Goal: Information Seeking & Learning: Learn about a topic

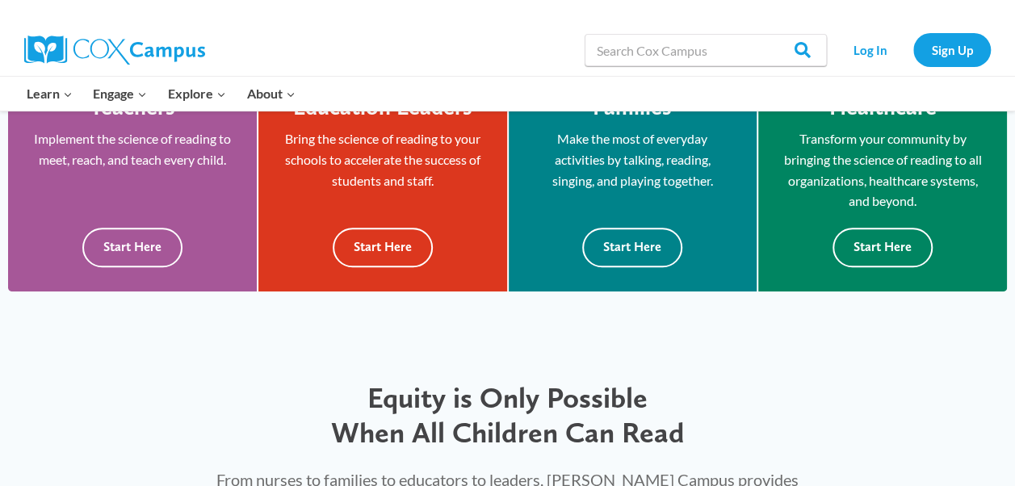
scroll to position [549, 0]
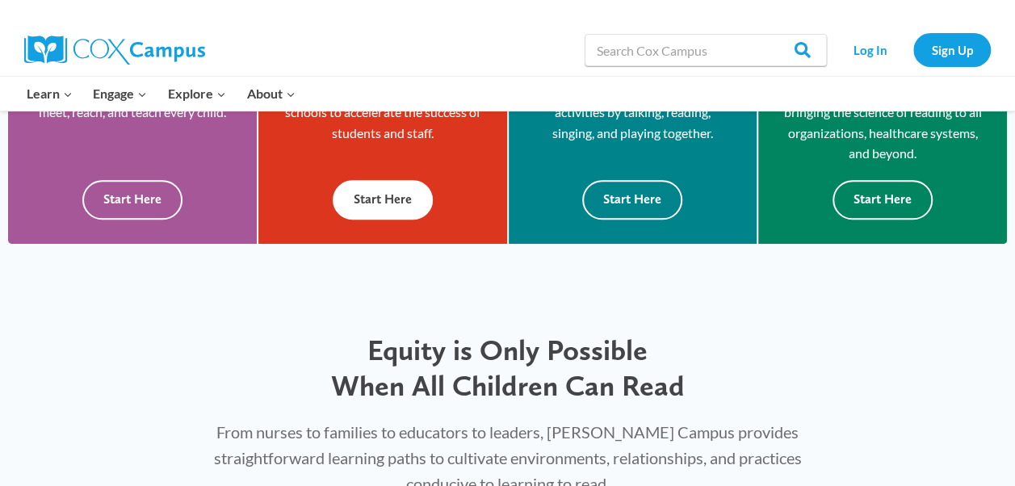
click at [394, 199] on button "Start Here" at bounding box center [383, 200] width 100 height 40
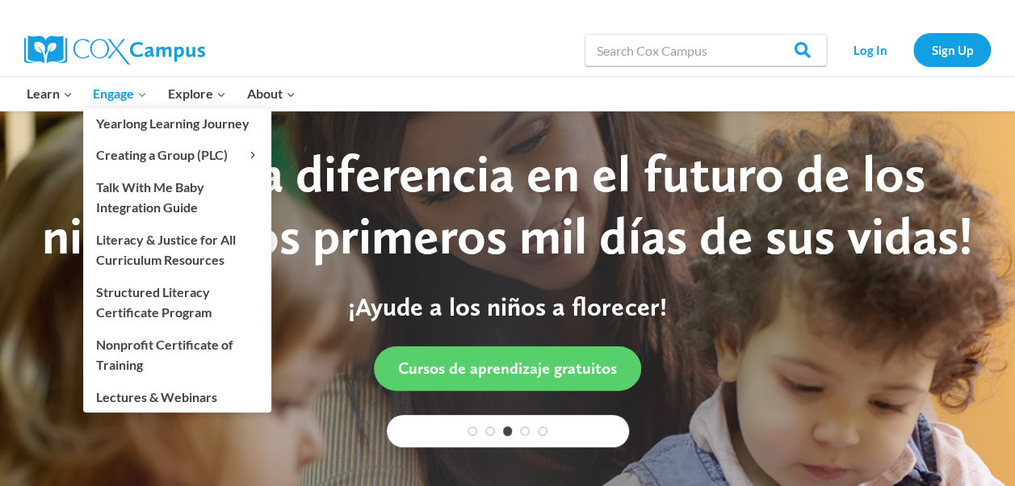
click at [135, 96] on span "Engage Expand" at bounding box center [120, 93] width 54 height 21
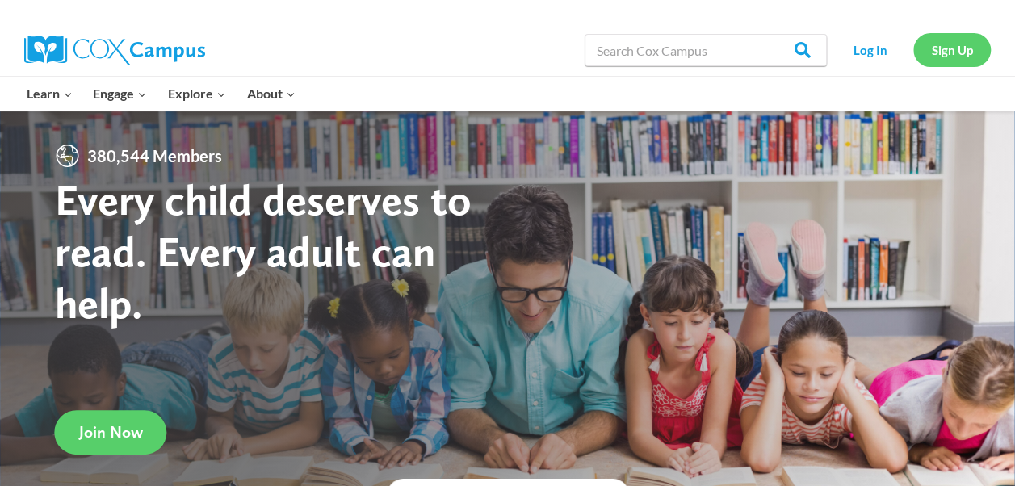
click at [948, 56] on link "Sign Up" at bounding box center [952, 49] width 78 height 33
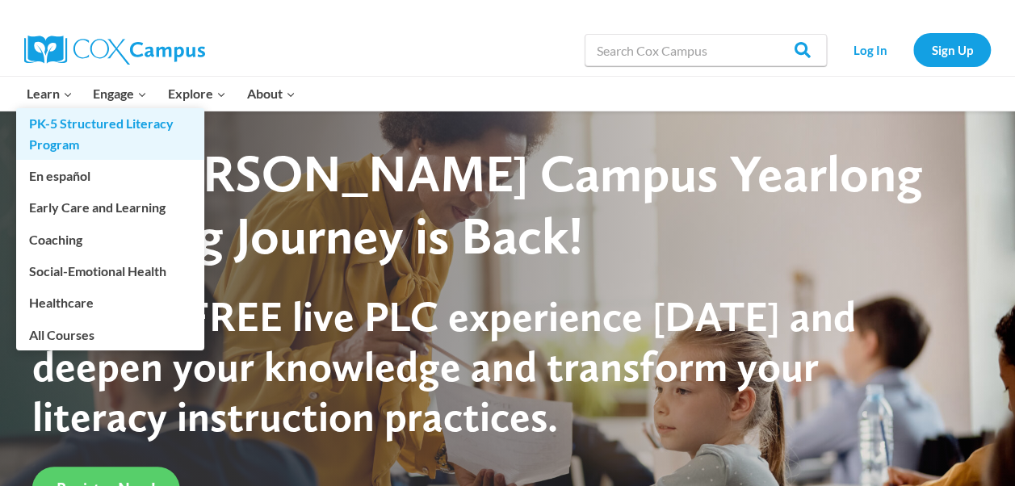
click at [87, 123] on link "PK-5 Structured Literacy Program" at bounding box center [110, 134] width 188 height 52
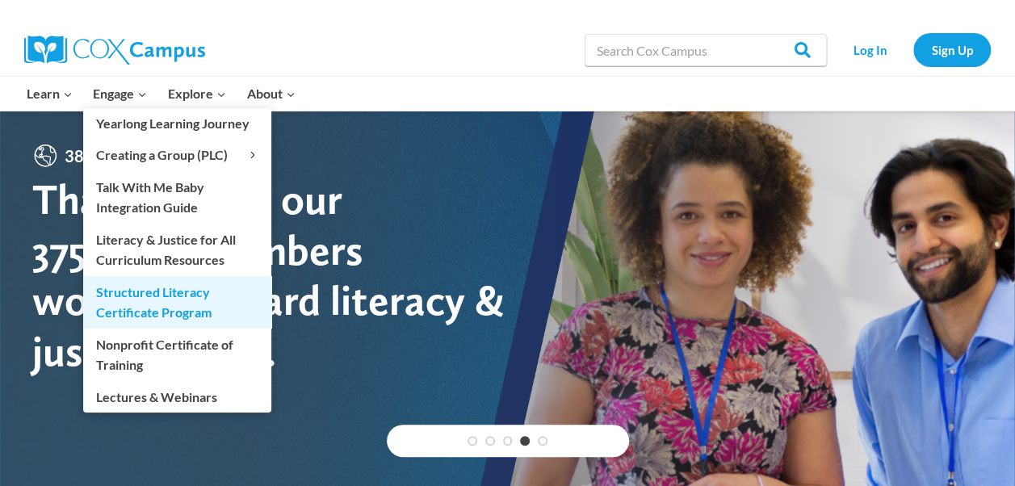
click at [128, 292] on link "Structured Literacy Certificate Program" at bounding box center [177, 302] width 188 height 52
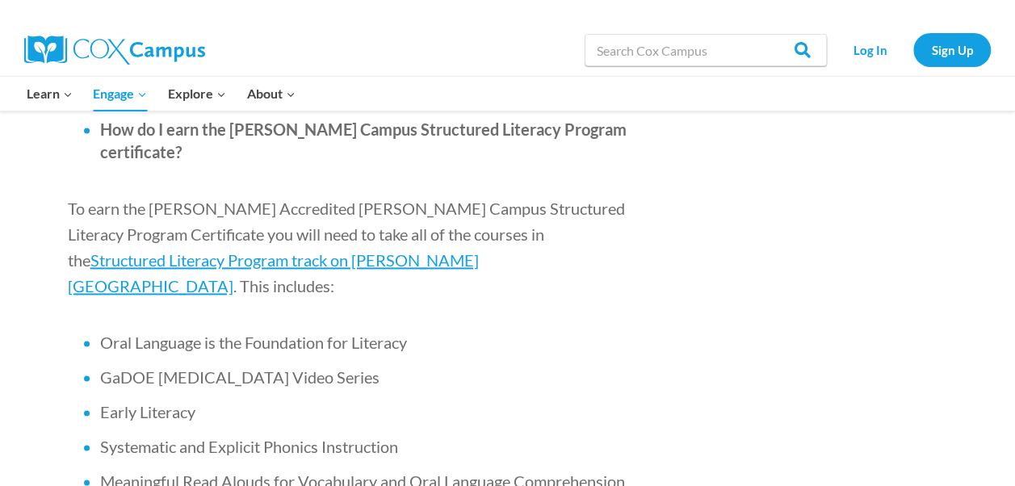
scroll to position [1033, 0]
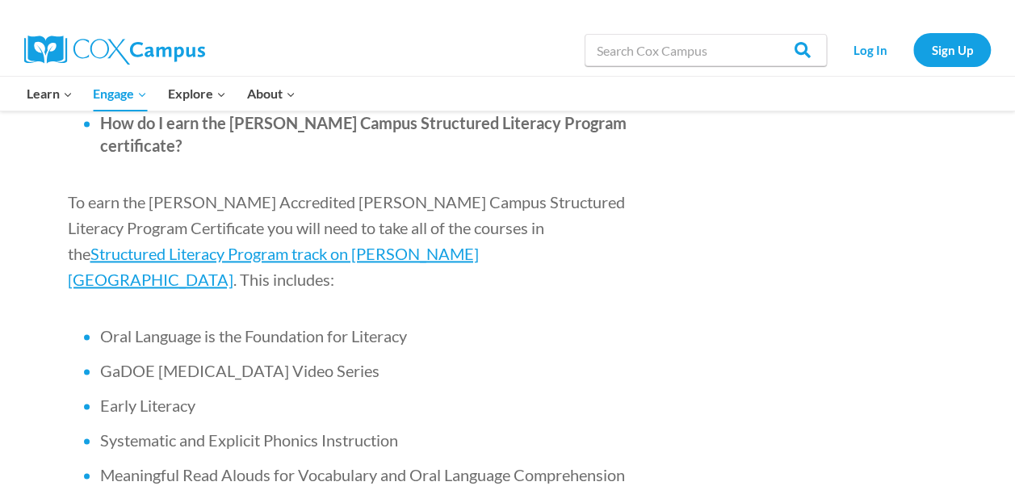
click at [122, 326] on span "Oral Language is the Foundation for Literacy" at bounding box center [253, 335] width 307 height 19
click at [183, 325] on li "Oral Language is the Foundation for Literacy" at bounding box center [366, 336] width 533 height 23
click at [182, 326] on span "Oral Language is the Foundation for Literacy" at bounding box center [253, 335] width 307 height 19
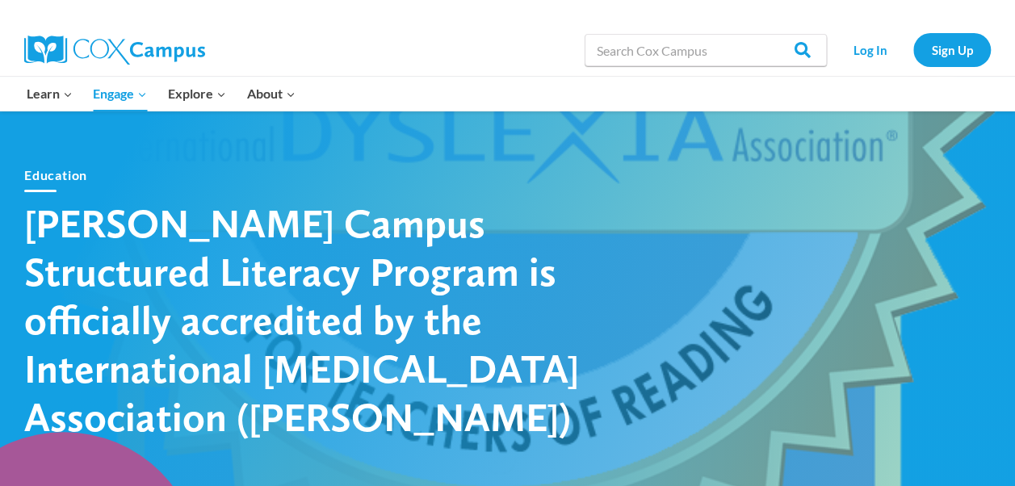
scroll to position [0, 0]
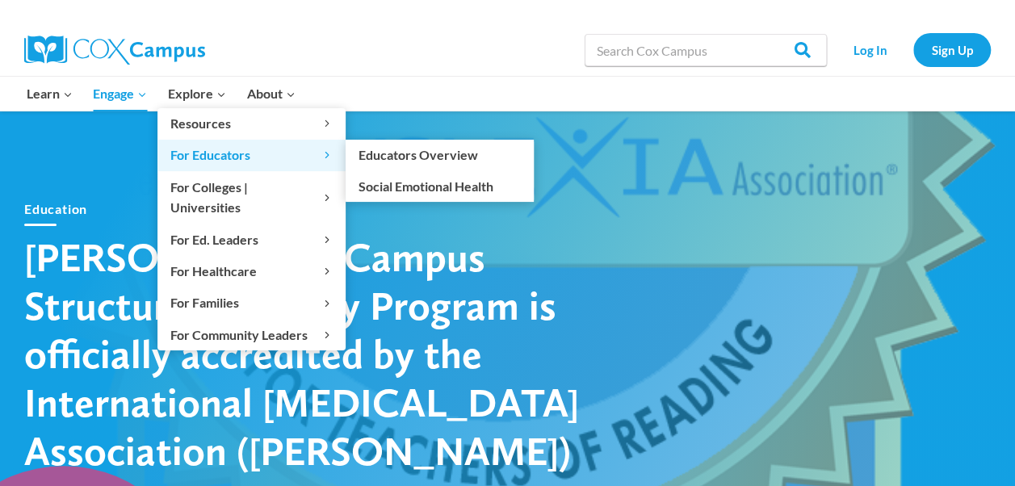
click at [207, 153] on span "For Educators Expand" at bounding box center [251, 155] width 162 height 21
click at [237, 155] on span "For Educators Expand" at bounding box center [251, 155] width 162 height 21
click at [296, 150] on span "For Educators Expand" at bounding box center [251, 155] width 162 height 21
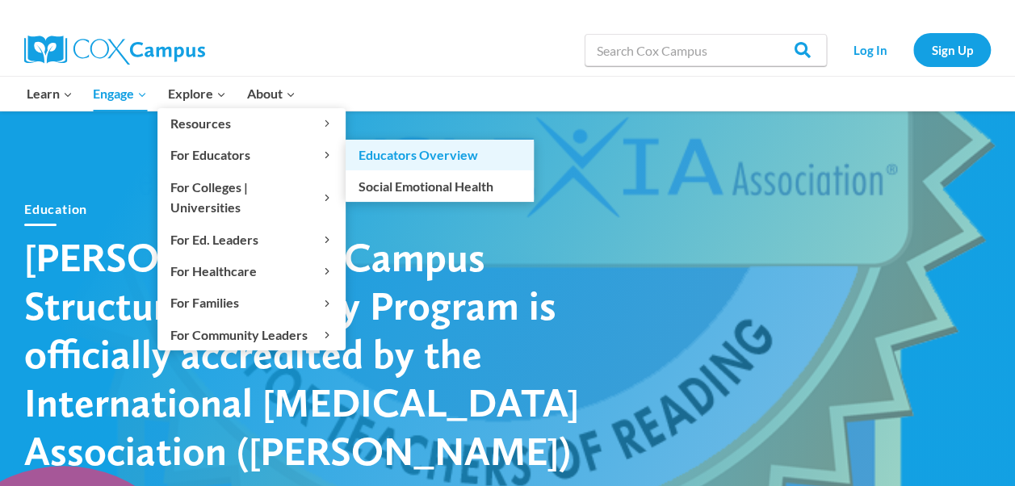
click at [381, 157] on link "Educators Overview" at bounding box center [440, 155] width 188 height 31
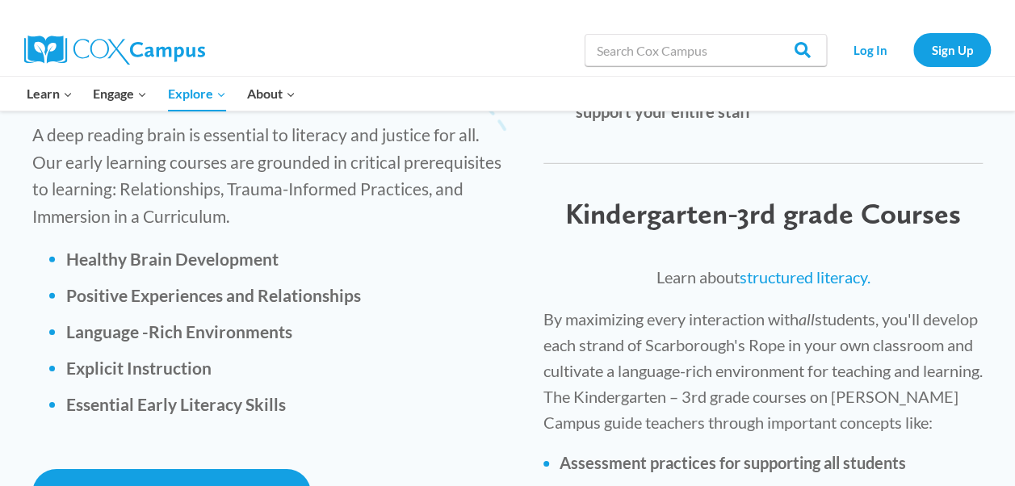
scroll to position [2360, 0]
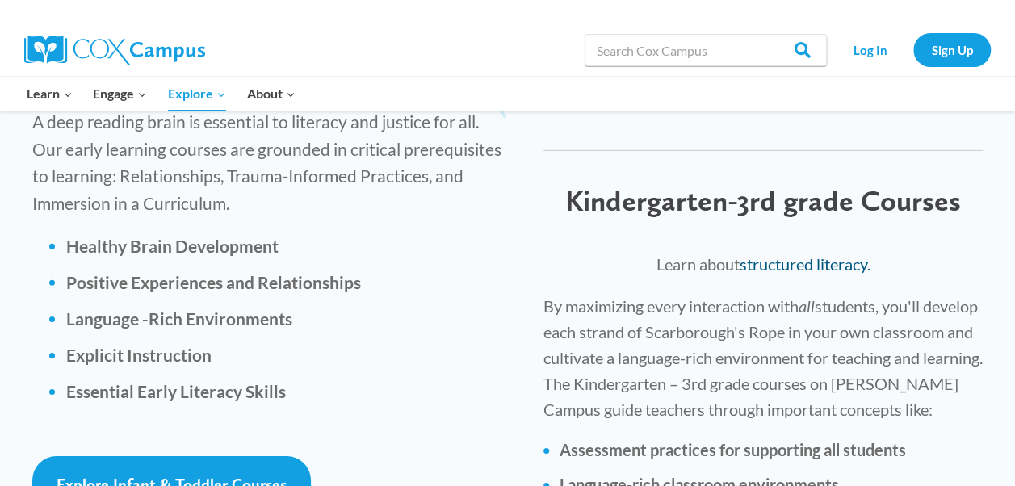
click at [821, 254] on link "structured literacy." at bounding box center [804, 263] width 131 height 19
